Goal: Task Accomplishment & Management: Manage account settings

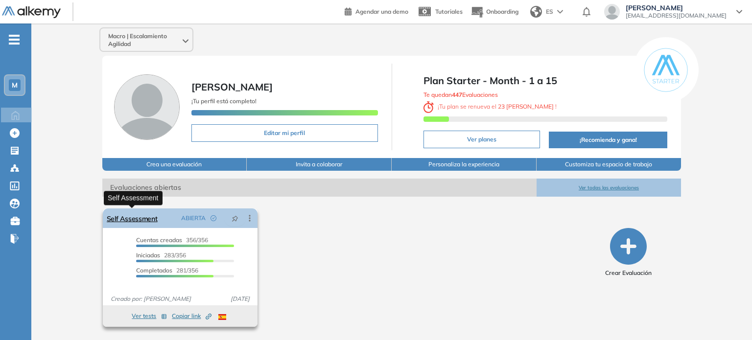
click at [146, 219] on link "Self Assessment" at bounding box center [132, 219] width 51 height 20
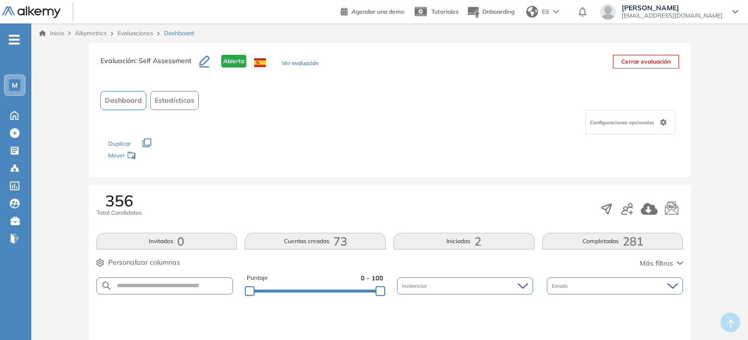
click at [204, 61] on icon "button" at bounding box center [204, 62] width 10 height 12
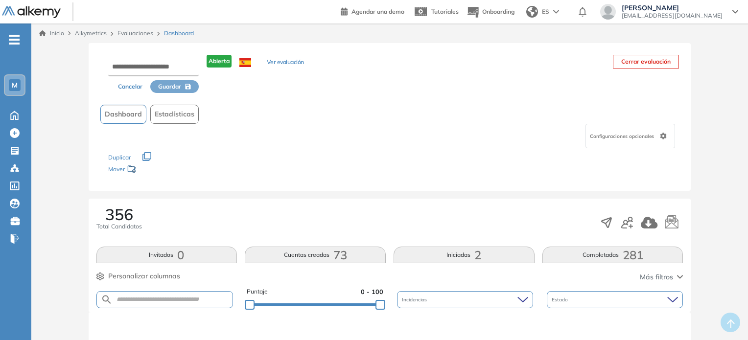
click at [241, 94] on div "Cancelar Guardar Abierta Ver evaluación Cerrar evaluación Dashboard Estadística…" at bounding box center [390, 117] width 603 height 148
click at [517, 69] on div "Cancelar Guardar Abierta Ver evaluación Cerrar evaluación" at bounding box center [389, 74] width 579 height 38
click at [132, 115] on span "Dashboard" at bounding box center [123, 114] width 37 height 10
click at [125, 112] on span "Dashboard" at bounding box center [123, 114] width 37 height 10
drag, startPoint x: 278, startPoint y: 103, endPoint x: 282, endPoint y: 97, distance: 7.3
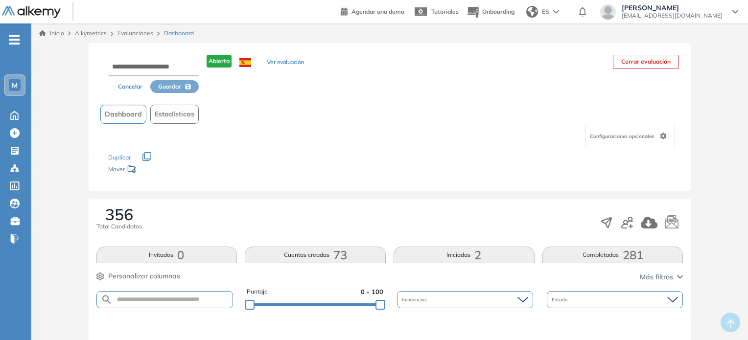
click at [279, 102] on div "Cancelar Guardar Abierta Ver evaluación Cerrar evaluación Dashboard Estadística…" at bounding box center [390, 117] width 603 height 148
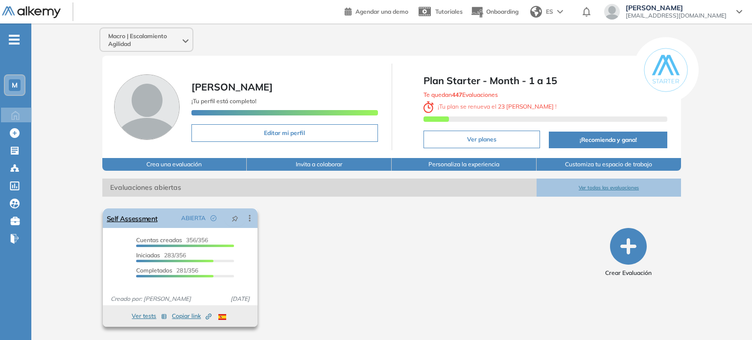
click at [252, 219] on icon at bounding box center [250, 218] width 10 height 10
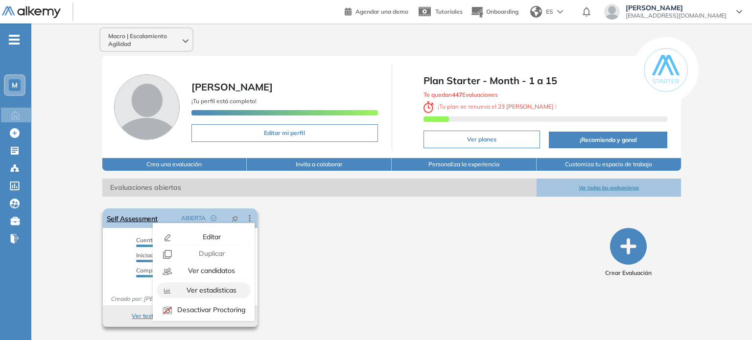
click at [210, 290] on span "Ver estadísticas" at bounding box center [211, 290] width 52 height 9
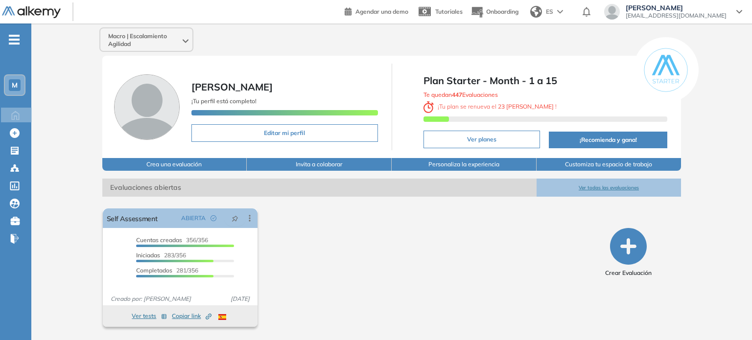
click at [520, 80] on span "Plan Starter - Month - 1 a 15" at bounding box center [545, 80] width 244 height 15
click at [505, 109] on b "23 [PERSON_NAME]" at bounding box center [525, 106] width 59 height 7
drag, startPoint x: 423, startPoint y: 95, endPoint x: 518, endPoint y: 95, distance: 95.0
click at [518, 95] on div "Te quedan 447 Evaluaciones ¡ Tu plan se renueva el 23 [PERSON_NAME] !" at bounding box center [545, 107] width 244 height 38
click at [247, 218] on icon at bounding box center [250, 218] width 10 height 10
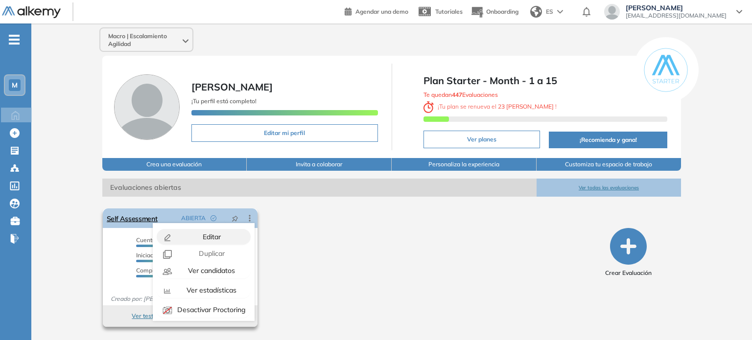
click at [224, 234] on div "Editar" at bounding box center [211, 237] width 72 height 11
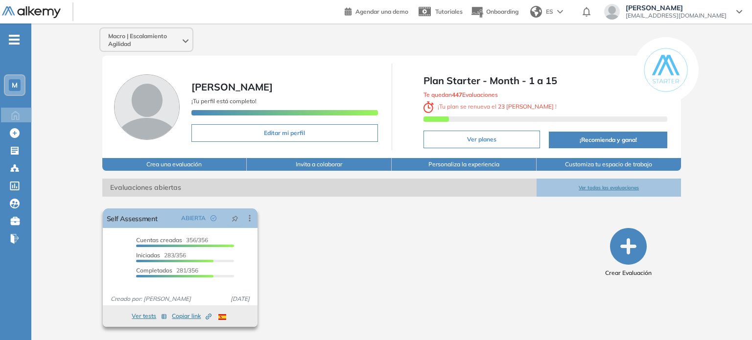
click at [210, 315] on icon "Created by potrace 1.16, written by [PERSON_NAME] [DATE]-[DATE]" at bounding box center [209, 317] width 6 height 6
